Goal: Task Accomplishment & Management: Use online tool/utility

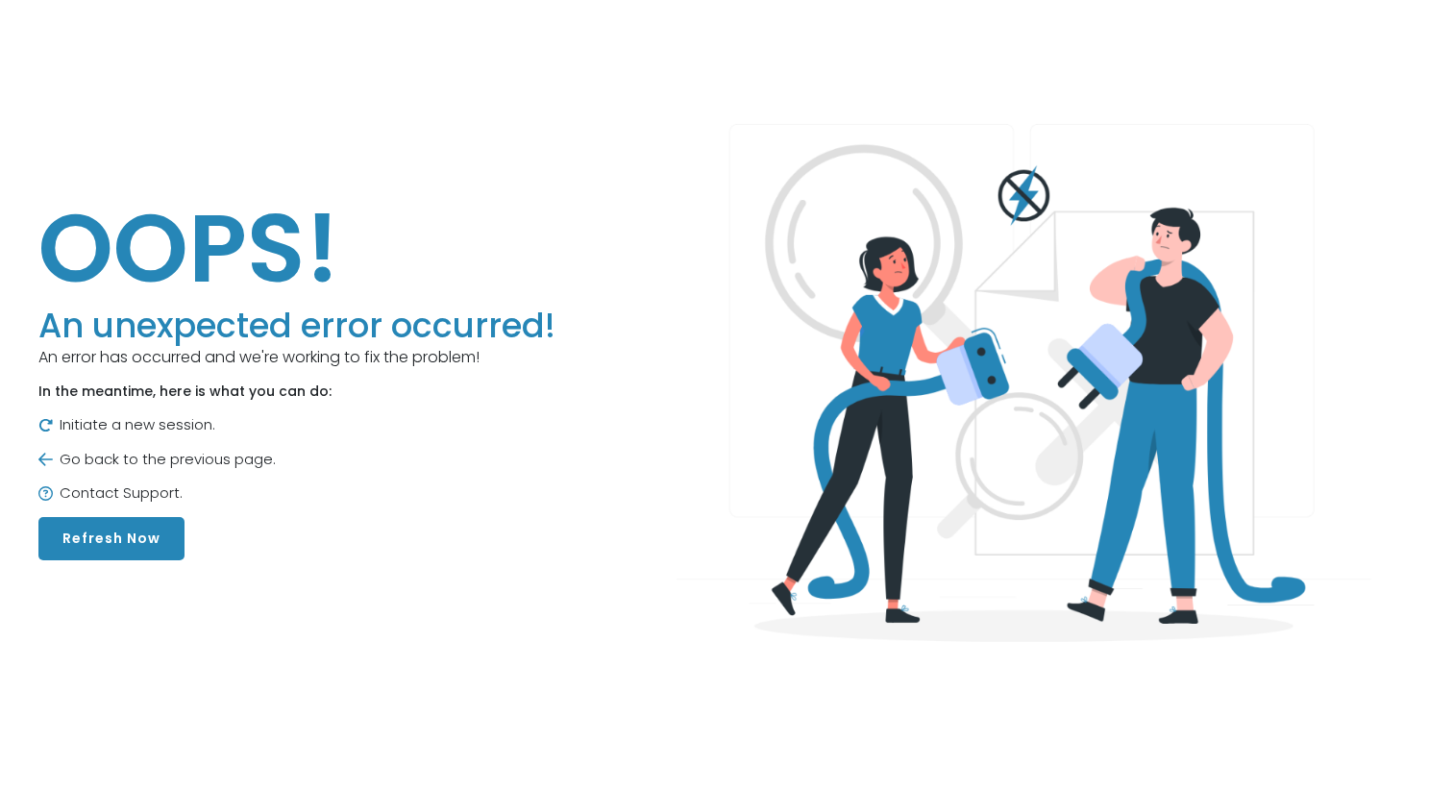
click at [118, 544] on button "Refresh Now" at bounding box center [111, 538] width 146 height 43
